Goal: Task Accomplishment & Management: Use online tool/utility

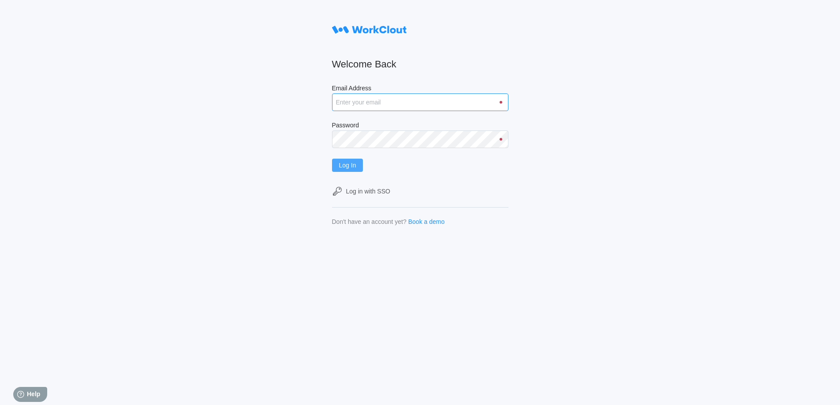
type input "[EMAIL_ADDRESS][DOMAIN_NAME]"
click at [356, 166] on span "Log In" at bounding box center [347, 165] width 17 height 6
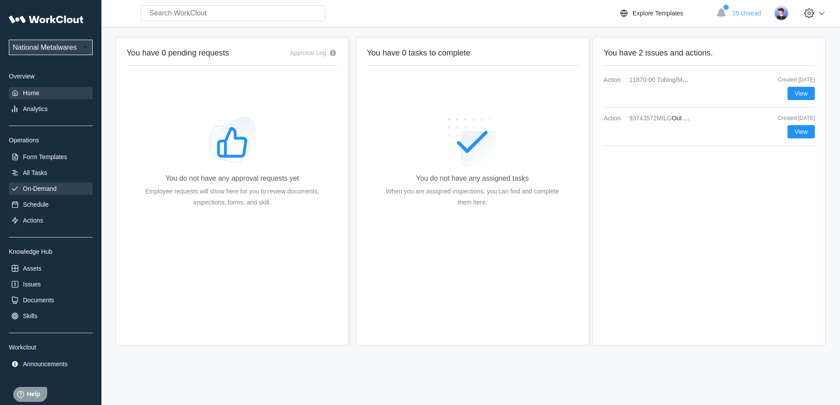
click at [38, 191] on div "On-Demand" at bounding box center [39, 188] width 33 height 7
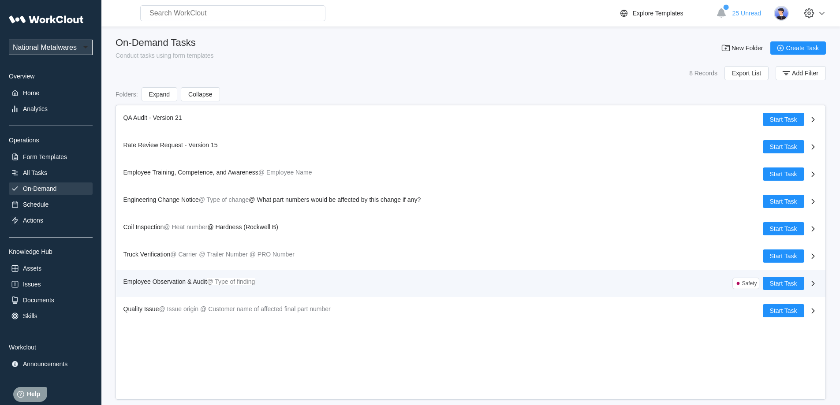
click at [175, 281] on span "Employee Observation & Audit" at bounding box center [165, 281] width 84 height 7
